Goal: Task Accomplishment & Management: Manage account settings

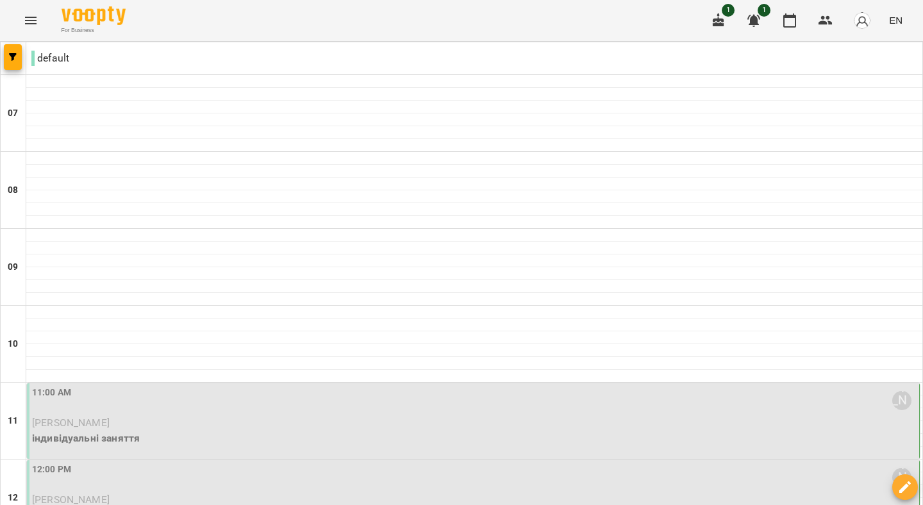
scroll to position [145, 0]
click at [224, 386] on div "11:00 AM [PERSON_NAME]" at bounding box center [474, 400] width 885 height 29
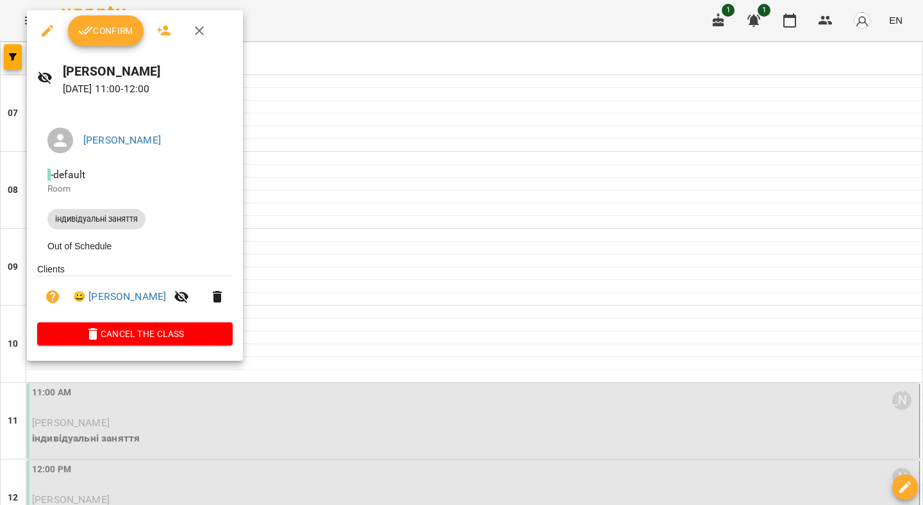
click at [104, 18] on button "Confirm" at bounding box center [106, 30] width 76 height 31
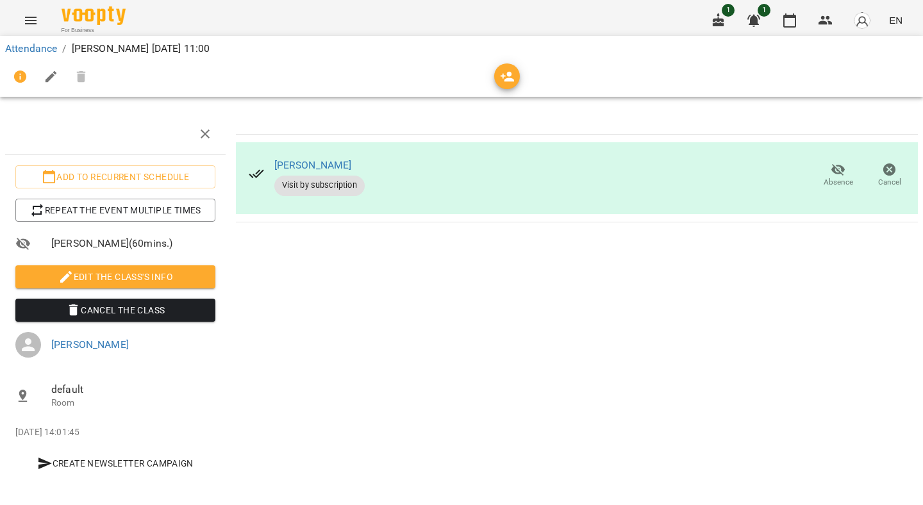
click at [58, 40] on div "Attendance / [PERSON_NAME][DATE] 11:00" at bounding box center [462, 48] width 918 height 21
click at [59, 51] on ol "Attendance / [PERSON_NAME][DATE] 11:00" at bounding box center [461, 48] width 913 height 15
click at [51, 47] on link "Attendance" at bounding box center [31, 48] width 52 height 12
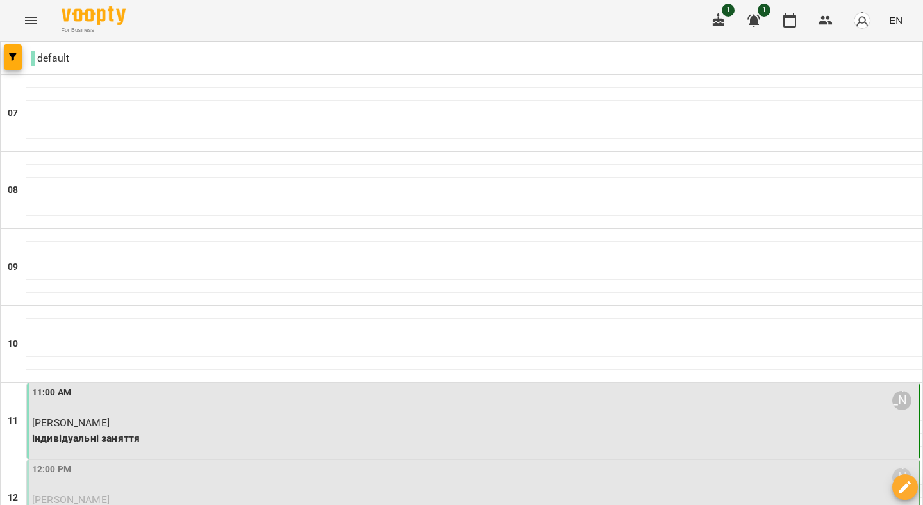
scroll to position [197, 0]
click at [232, 492] on p "[PERSON_NAME]" at bounding box center [474, 499] width 885 height 15
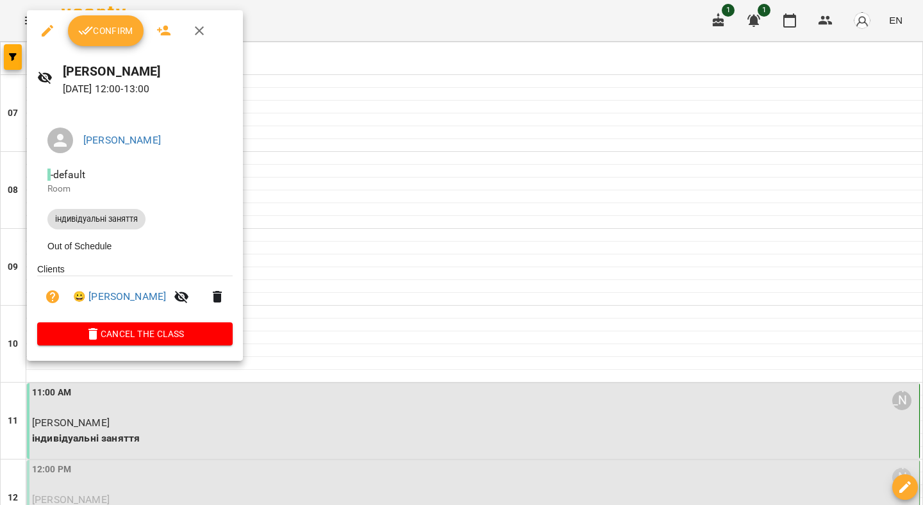
click at [106, 31] on span "Confirm" at bounding box center [105, 30] width 55 height 15
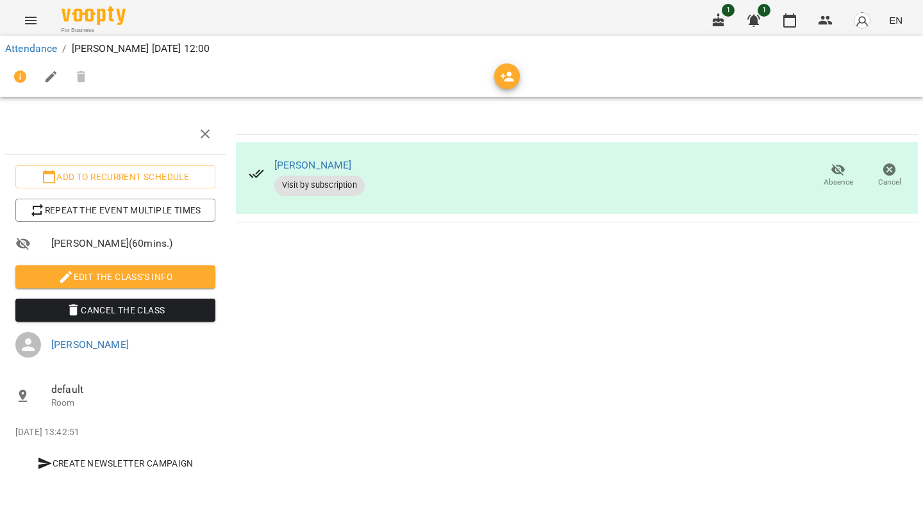
click at [60, 37] on div "Attendance / [PERSON_NAME][DATE] 12:00" at bounding box center [461, 66] width 928 height 66
click at [50, 51] on link "Attendance" at bounding box center [31, 48] width 52 height 12
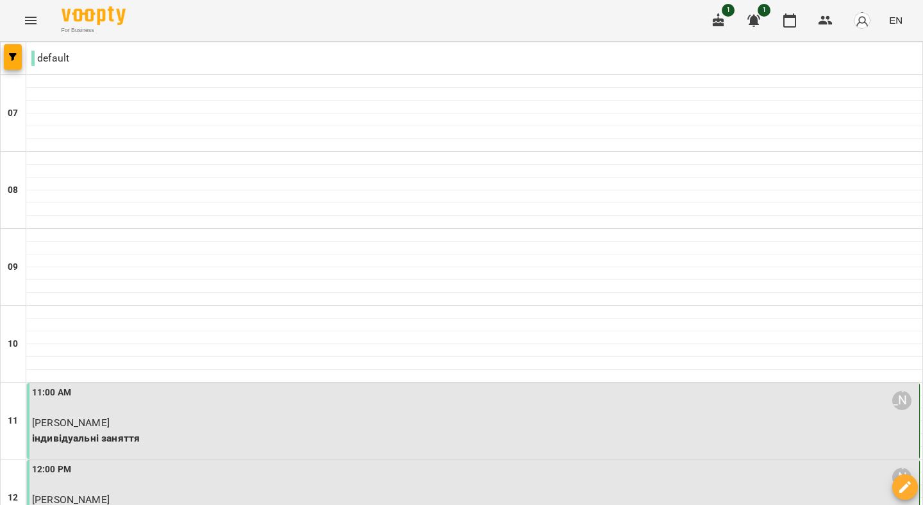
click at [246, 193] on div at bounding box center [474, 196] width 896 height 13
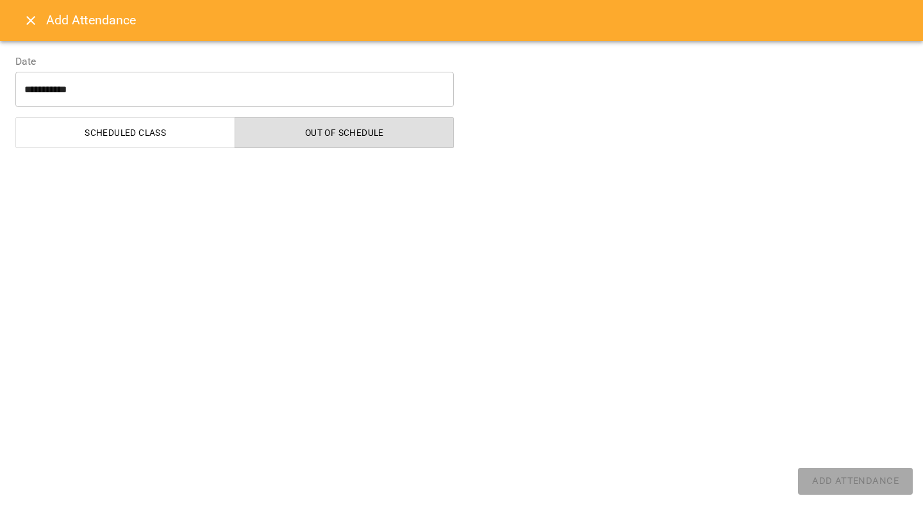
select select "**********"
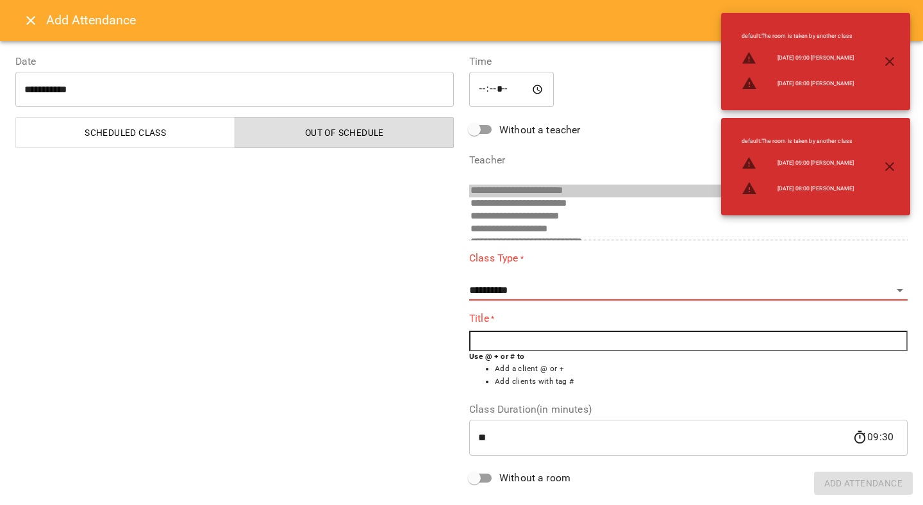
click at [19, 27] on button "Close" at bounding box center [30, 20] width 31 height 31
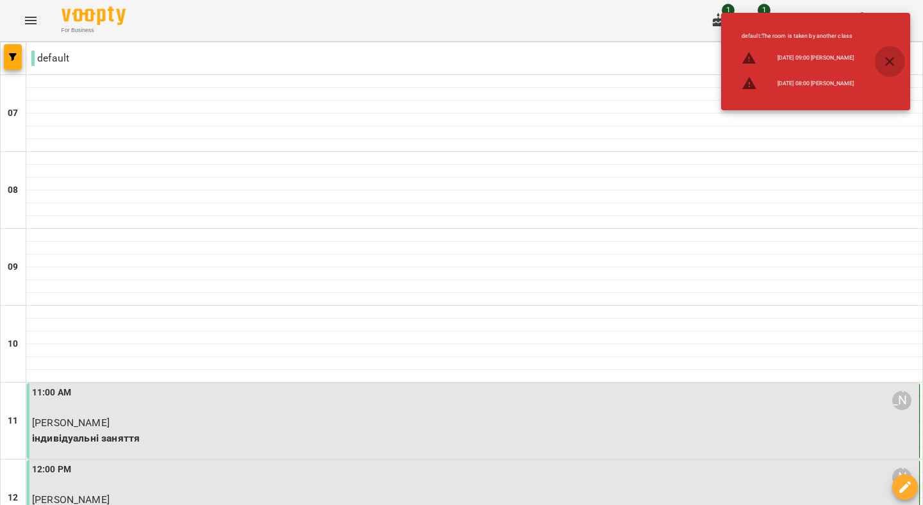
click at [892, 62] on icon "button" at bounding box center [889, 61] width 15 height 15
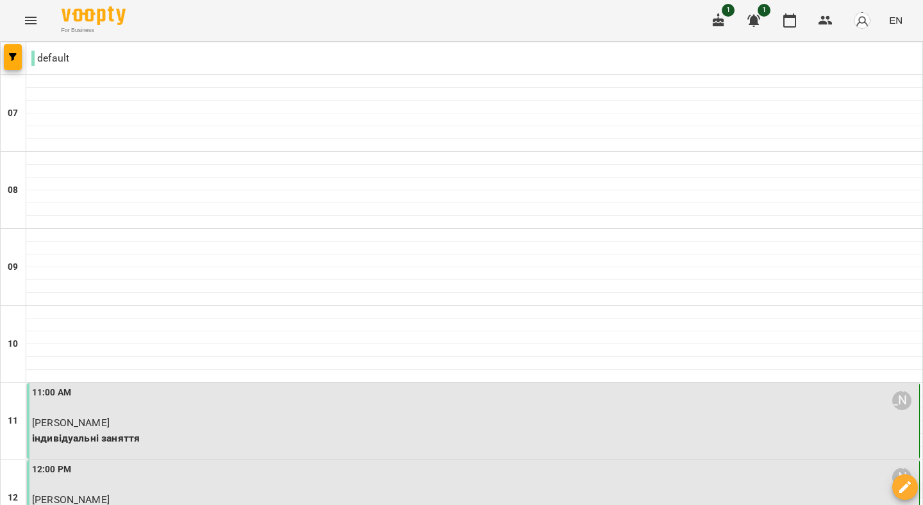
scroll to position [693, 0]
